Goal: Task Accomplishment & Management: Use online tool/utility

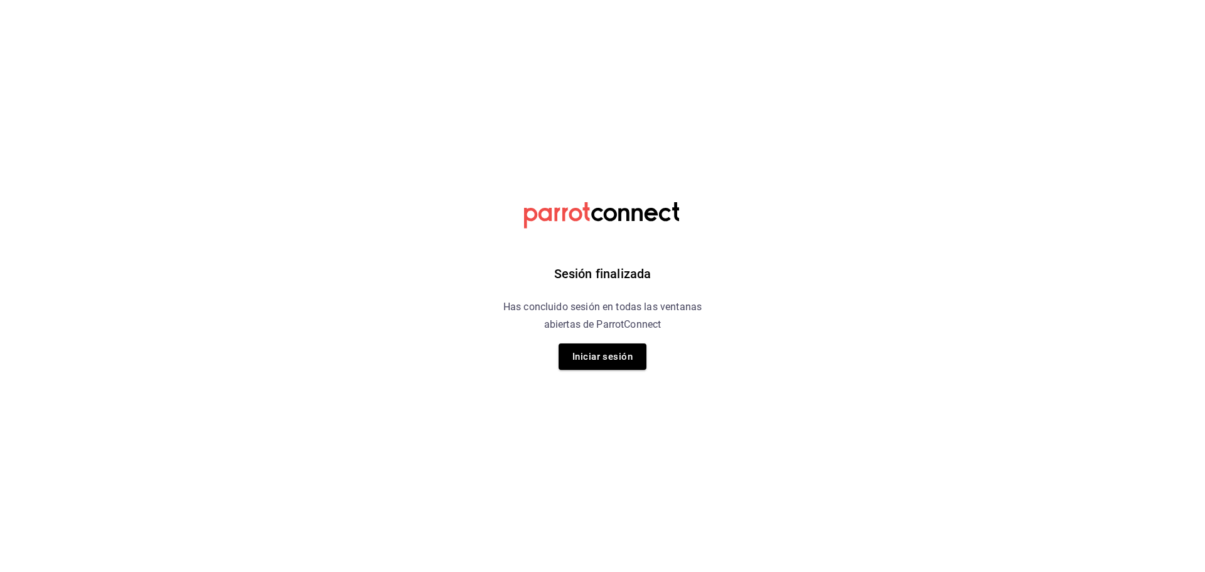
click at [650, 356] on div "Sesión finalizada Has concluido sesión en todas las ventanas abiertas de Parrot…" at bounding box center [603, 286] width 317 height 572
click at [632, 358] on button "Iniciar sesión" at bounding box center [603, 356] width 88 height 26
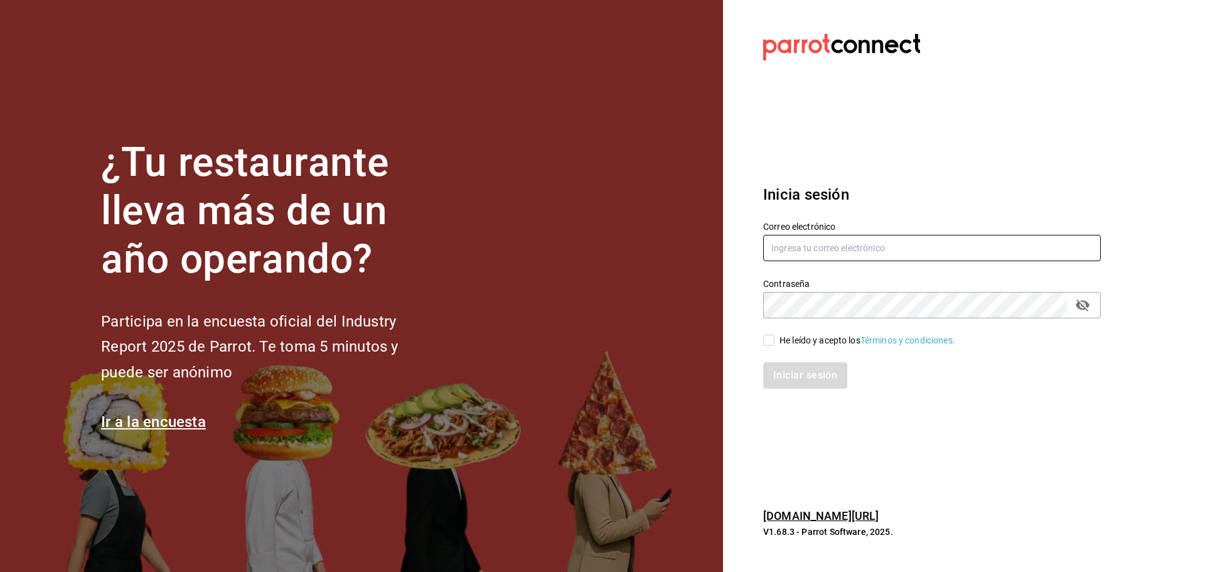
click at [825, 237] on input "text" at bounding box center [932, 248] width 338 height 26
type input "facturaswrmx@gmail.com"
click at [770, 336] on input "He leído y acepto los Términos y condiciones." at bounding box center [768, 340] width 11 height 11
checkbox input "true"
click at [779, 382] on button "Iniciar sesión" at bounding box center [805, 375] width 85 height 26
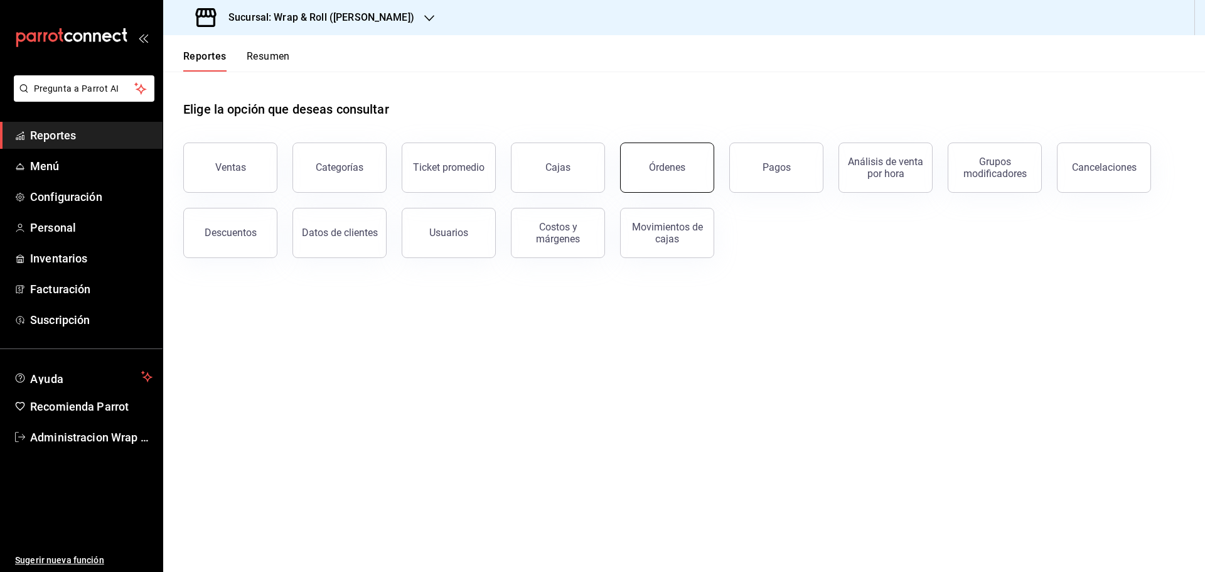
click at [654, 169] on div "Órdenes" at bounding box center [667, 167] width 36 height 12
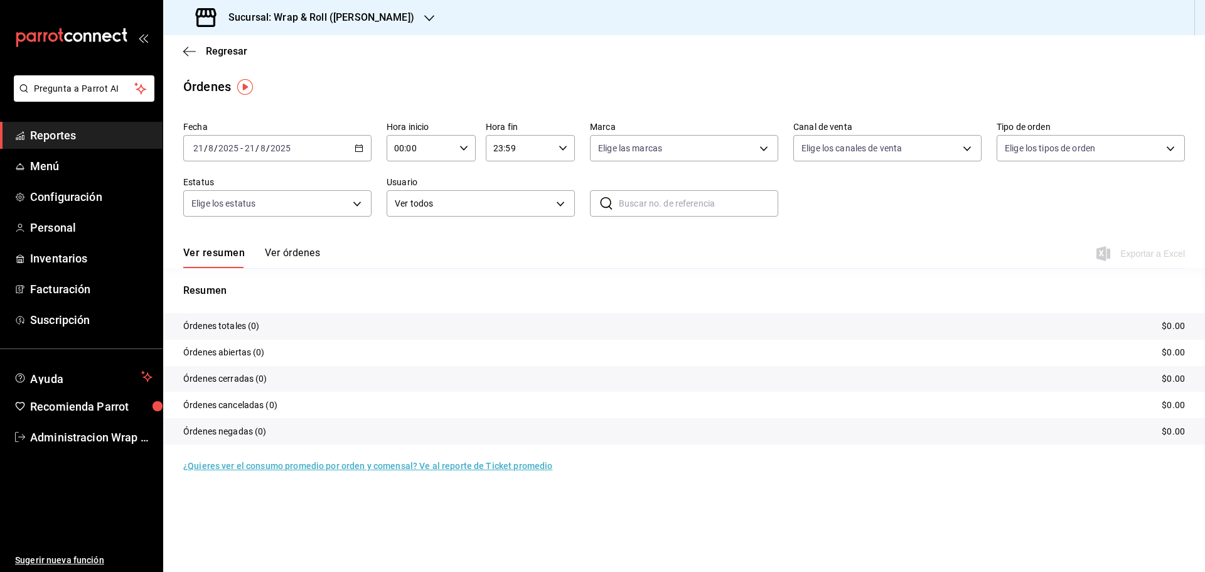
click at [366, 145] on div "[DATE] [DATE] - [DATE] [DATE]" at bounding box center [277, 148] width 188 height 26
click at [225, 215] on span "Ayer" at bounding box center [242, 214] width 97 height 13
click at [424, 16] on icon "button" at bounding box center [429, 18] width 10 height 6
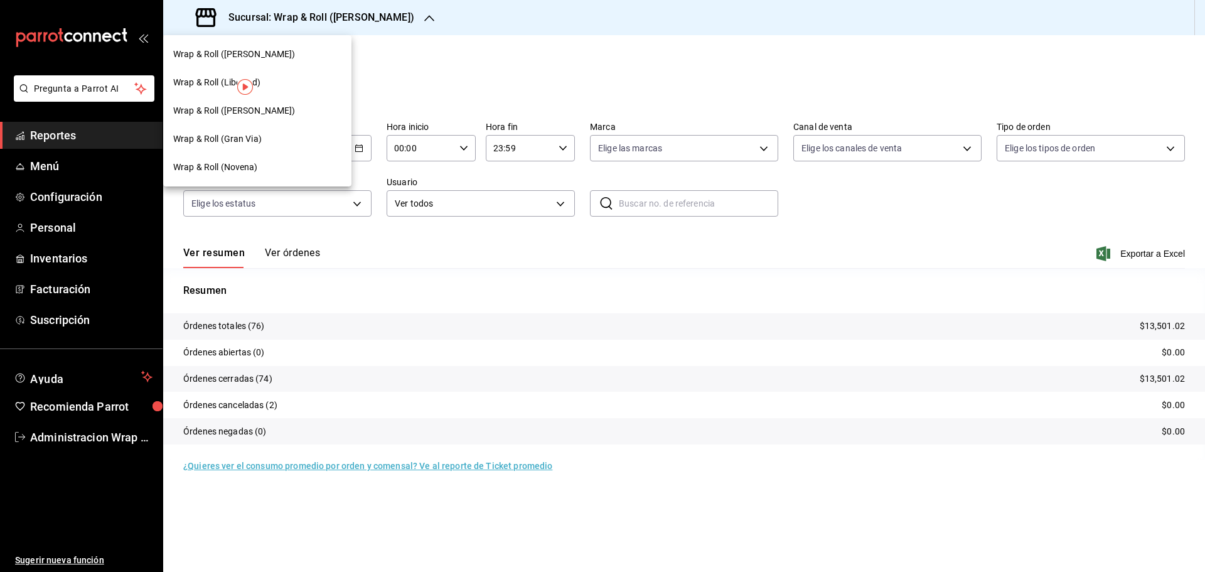
click at [198, 165] on span "Wrap & Roll (Novena)" at bounding box center [215, 167] width 85 height 13
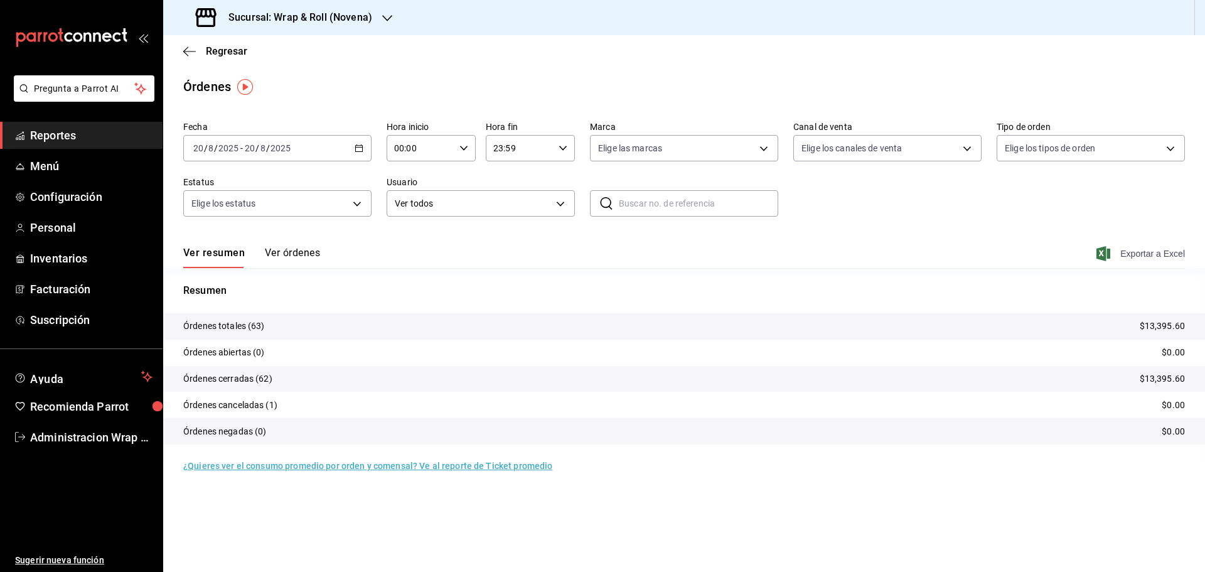
click at [1131, 256] on span "Exportar a Excel" at bounding box center [1142, 253] width 86 height 15
click at [395, 18] on div "Sucursal: Wrap & Roll (Novena)" at bounding box center [285, 17] width 224 height 35
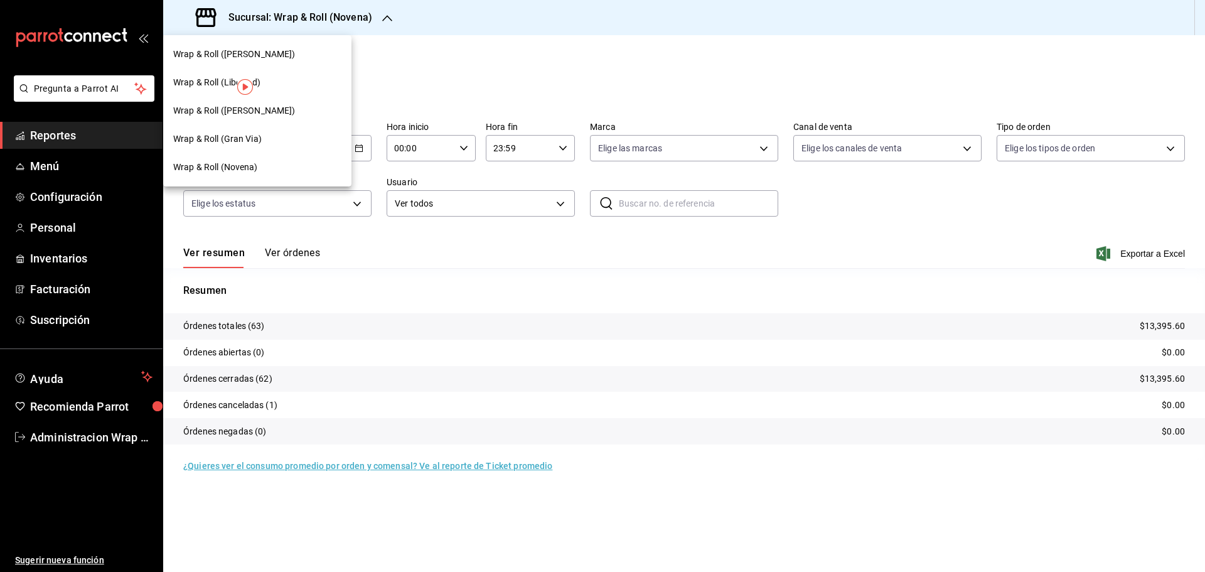
click at [252, 107] on span "Wrap & Roll ([PERSON_NAME])" at bounding box center [234, 110] width 122 height 13
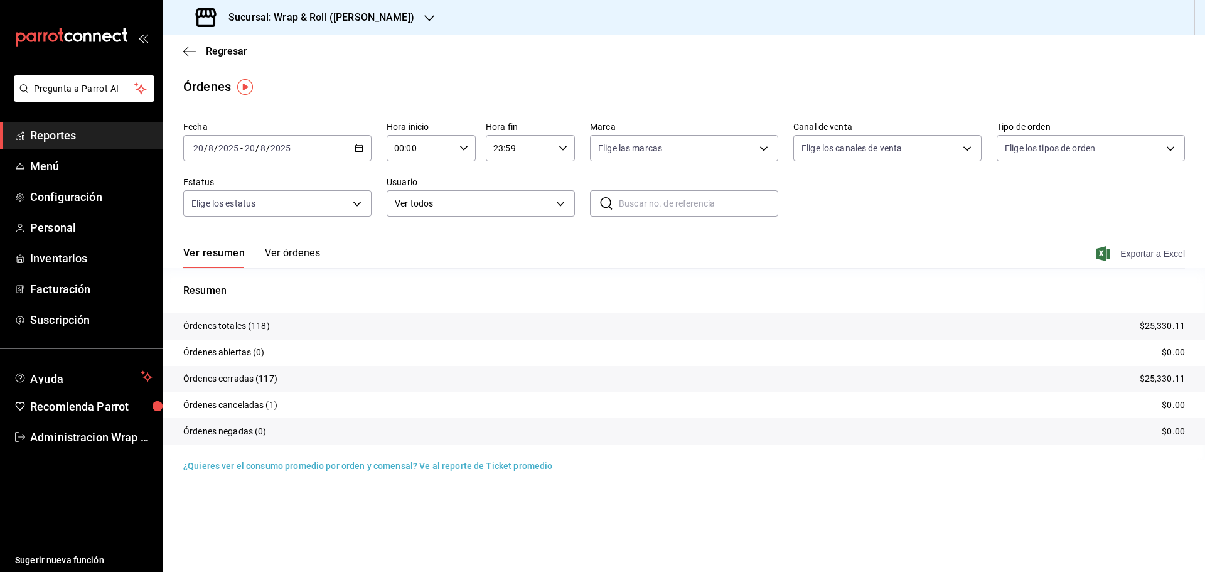
click at [1156, 252] on span "Exportar a Excel" at bounding box center [1142, 253] width 86 height 15
click at [424, 17] on icon "button" at bounding box center [429, 18] width 10 height 10
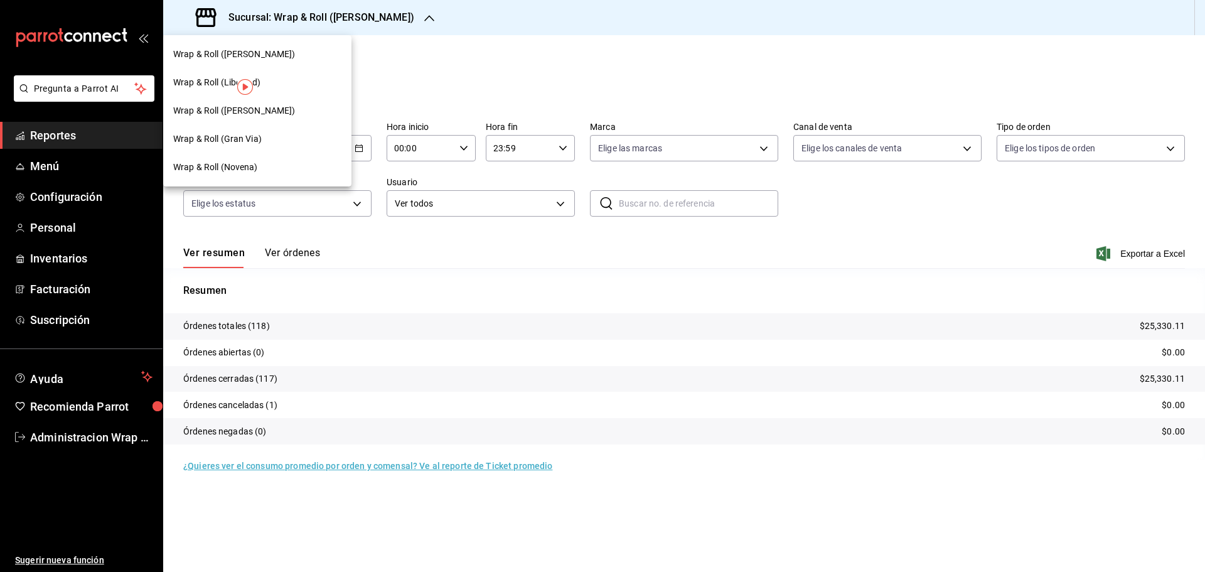
click at [243, 134] on span "Wrap & Roll (Gran Via)" at bounding box center [217, 138] width 89 height 13
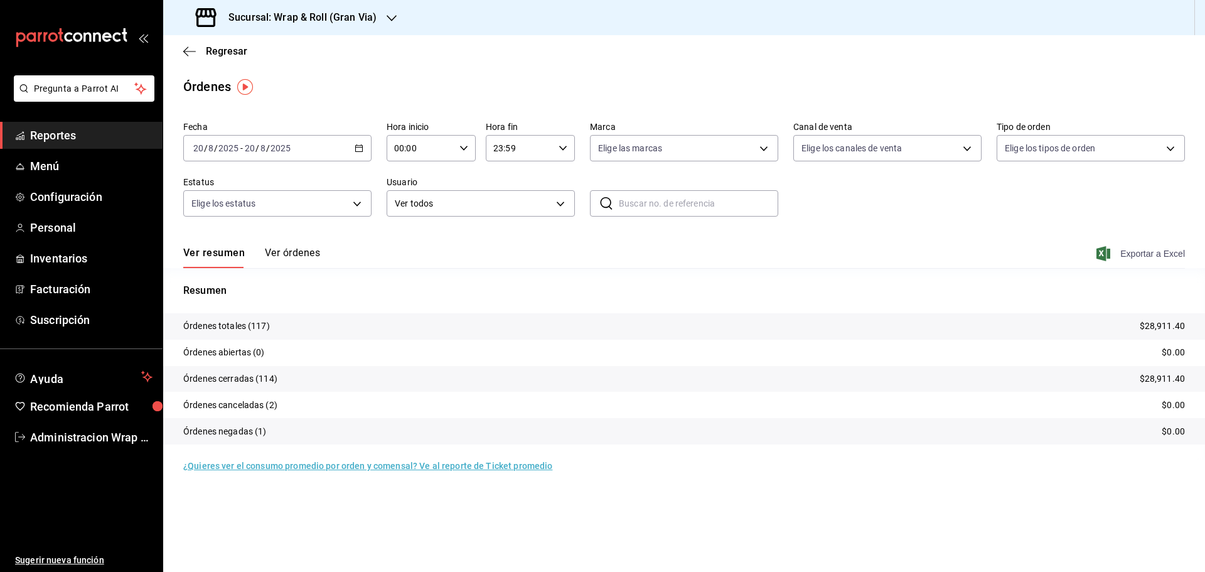
click at [1153, 256] on span "Exportar a Excel" at bounding box center [1142, 253] width 86 height 15
click at [391, 16] on icon "button" at bounding box center [392, 18] width 10 height 10
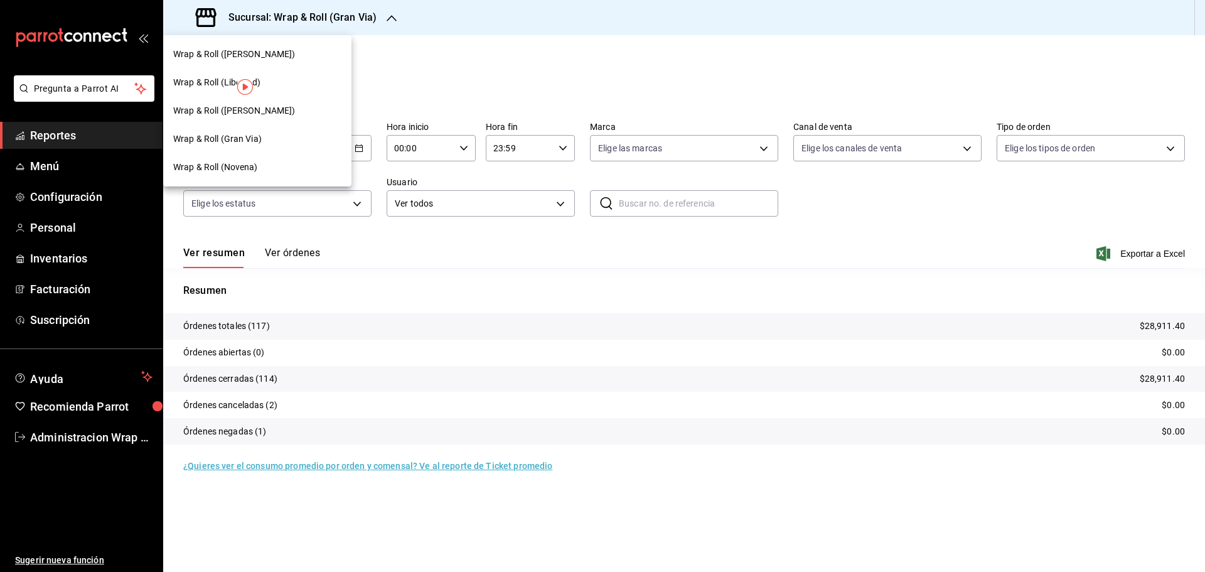
click at [228, 51] on span "Wrap & Roll ([PERSON_NAME])" at bounding box center [234, 54] width 122 height 13
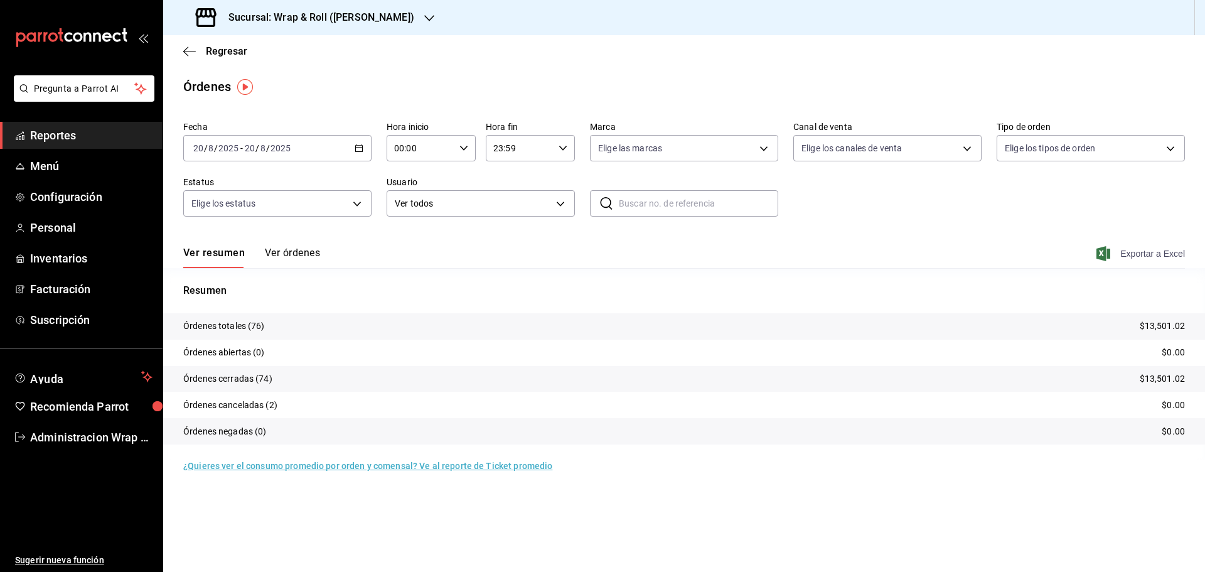
click at [1161, 252] on span "Exportar a Excel" at bounding box center [1142, 253] width 86 height 15
